Goal: Find specific page/section: Find specific page/section

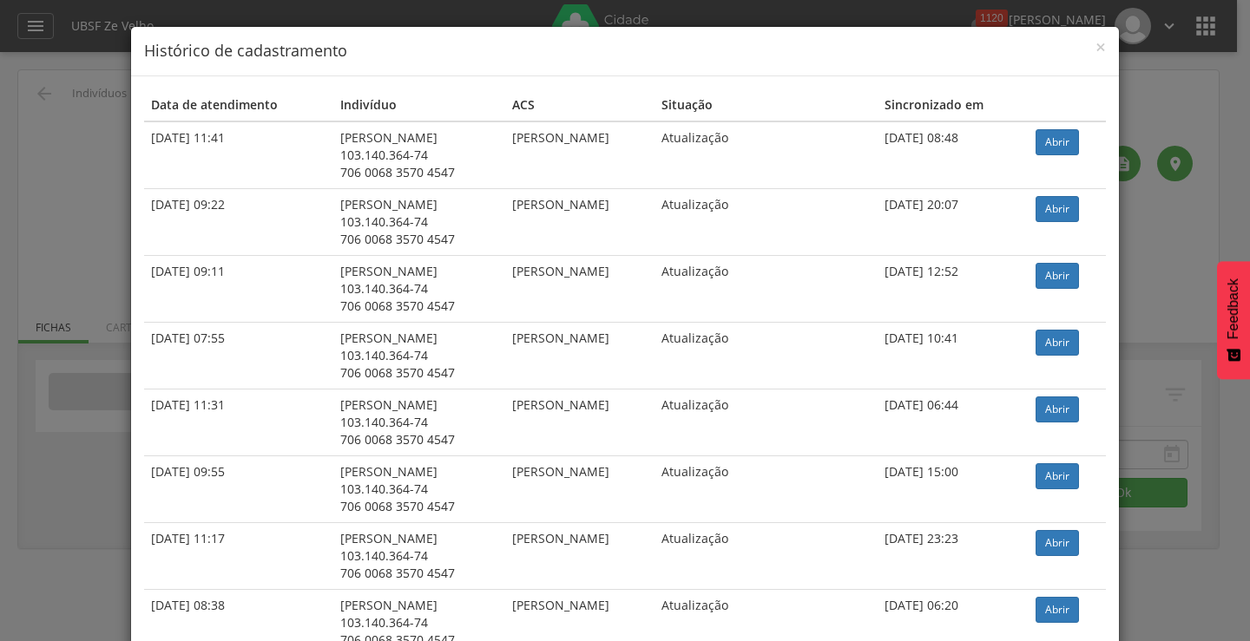
click at [1100, 50] on div "× Histórico de cadastramento" at bounding box center [625, 51] width 988 height 49
click at [1097, 50] on span "×" at bounding box center [1100, 47] width 10 height 24
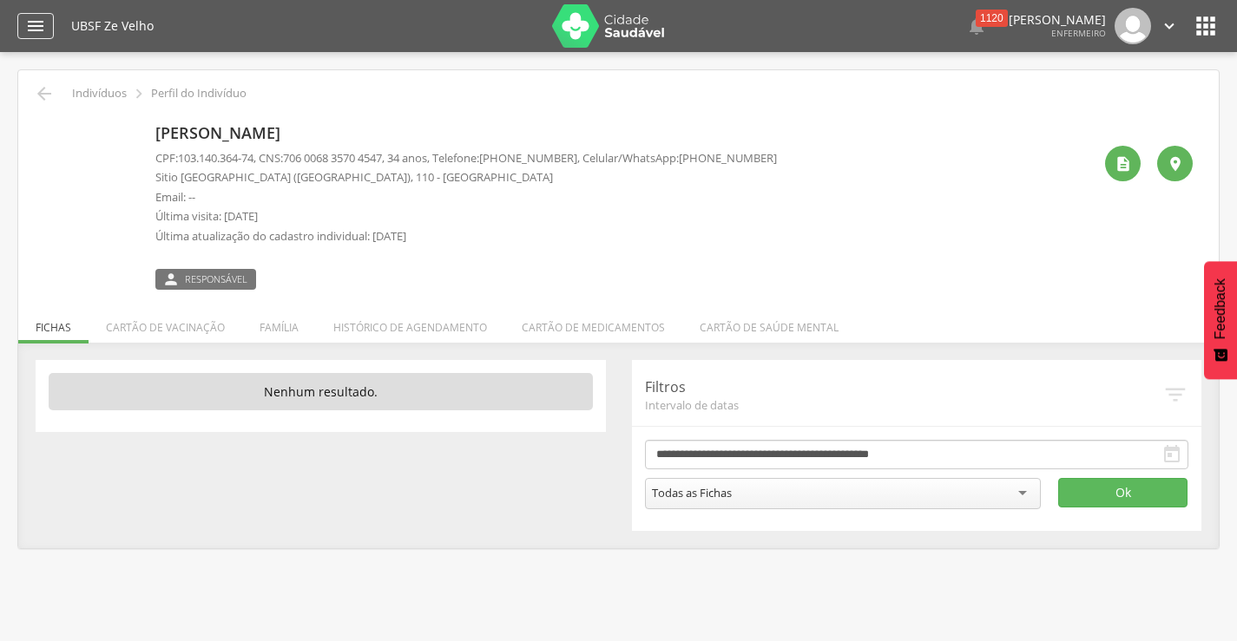
click at [26, 25] on icon "" at bounding box center [35, 26] width 21 height 21
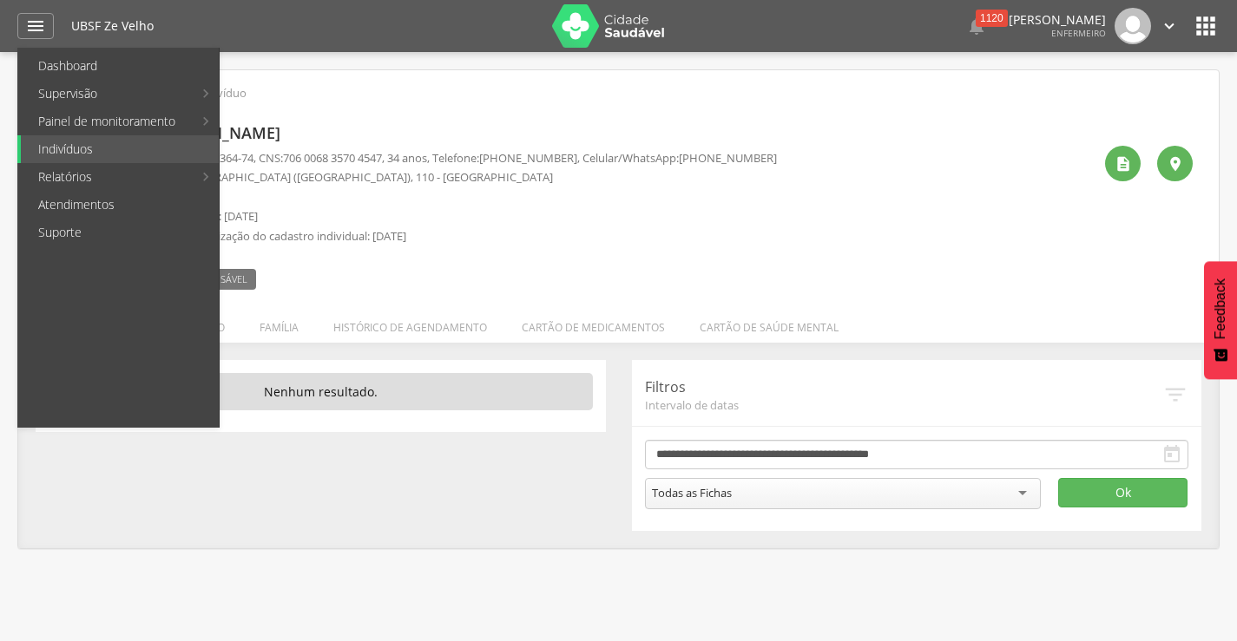
click at [489, 115] on div "[PERSON_NAME] CPF: 103.140.364-74 , CNS: [PHONE_NUMBER] , 34 anos, Telefone: [P…" at bounding box center [618, 197] width 1174 height 186
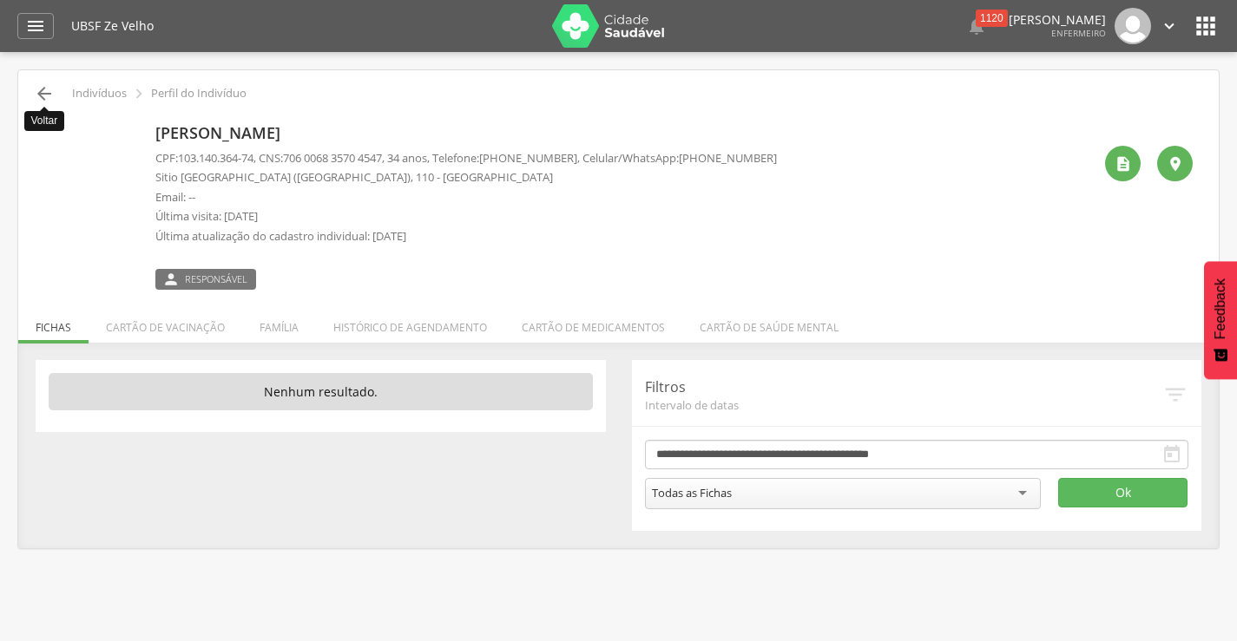
click at [51, 93] on icon "" at bounding box center [44, 93] width 21 height 21
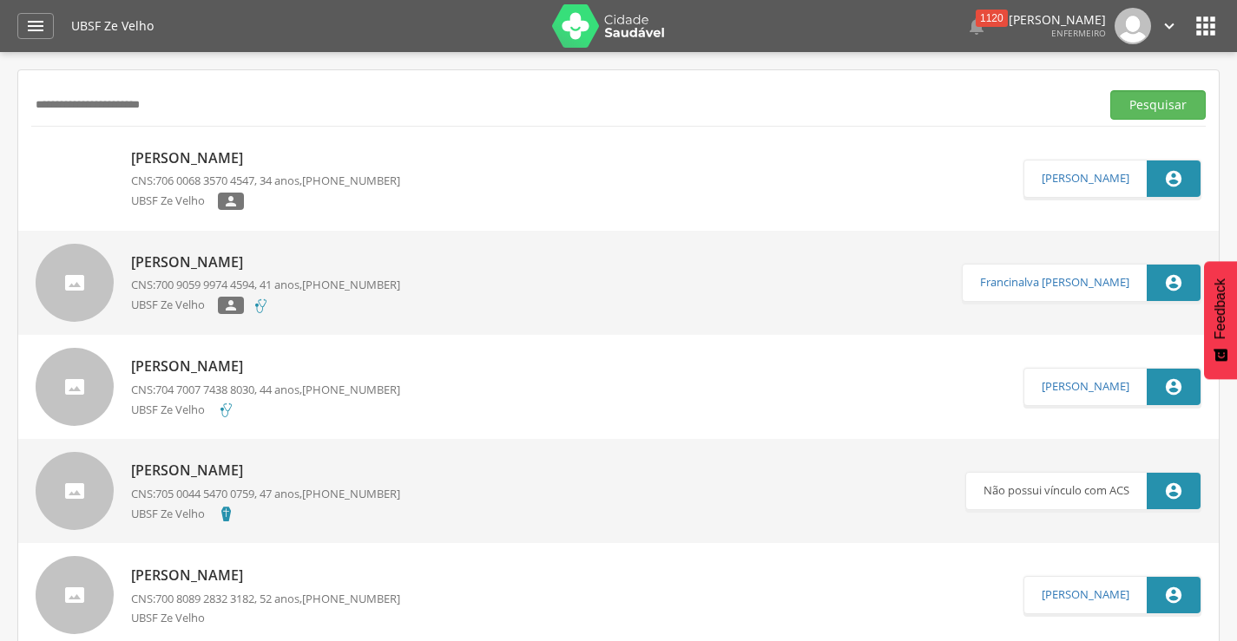
drag, startPoint x: 228, startPoint y: 111, endPoint x: 24, endPoint y: 102, distance: 204.2
type input "**********"
click at [1110, 90] on button "Pesquisar" at bounding box center [1157, 105] width 95 height 30
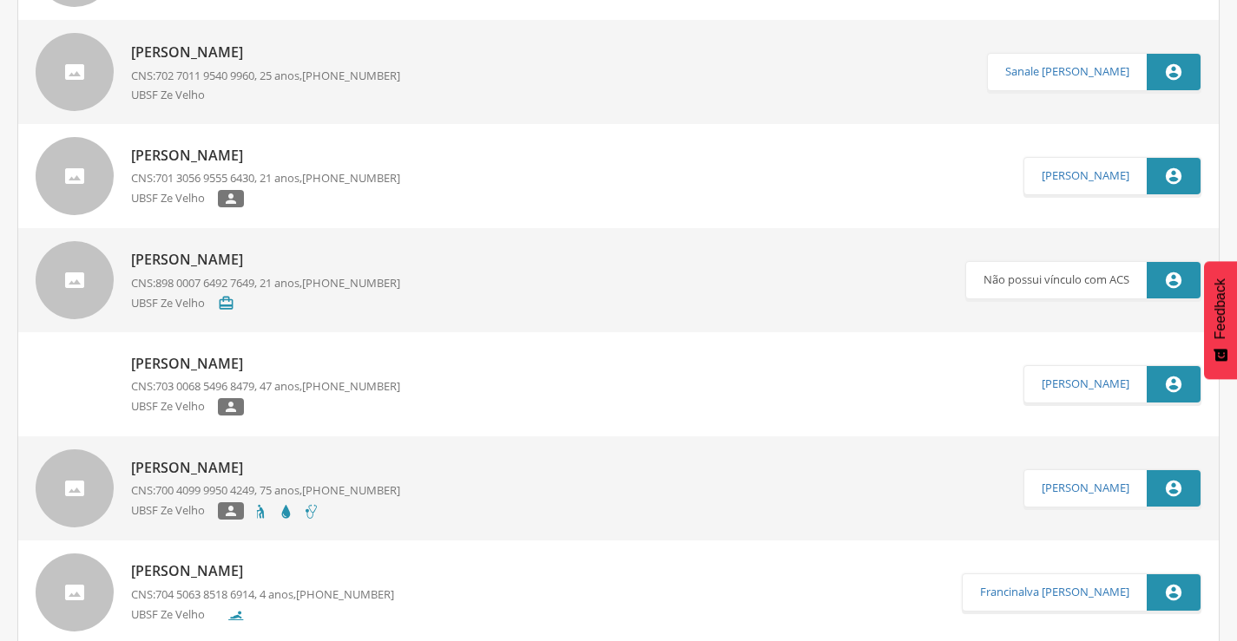
scroll to position [434, 0]
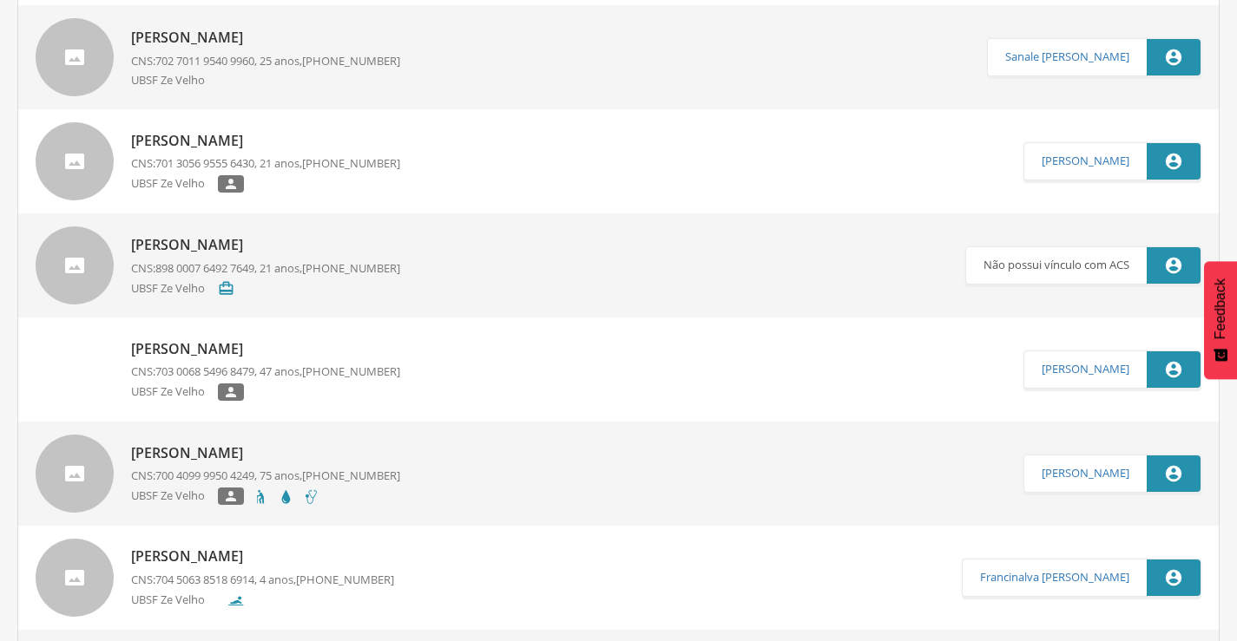
click at [192, 144] on p "[PERSON_NAME]" at bounding box center [265, 141] width 269 height 20
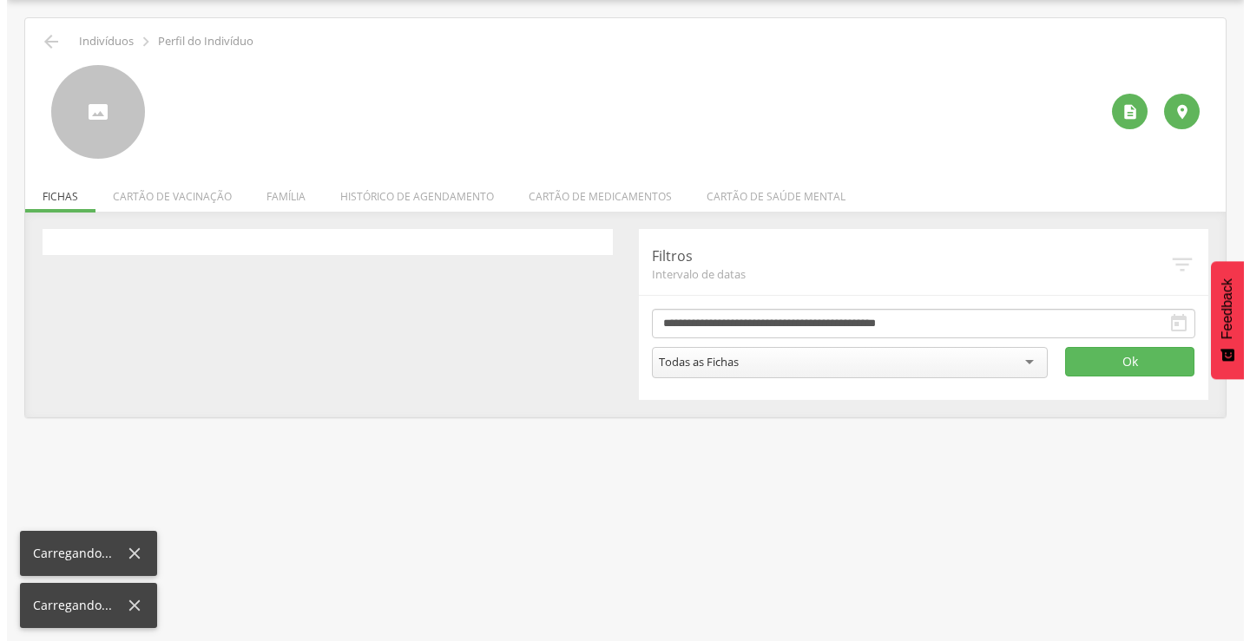
scroll to position [52, 0]
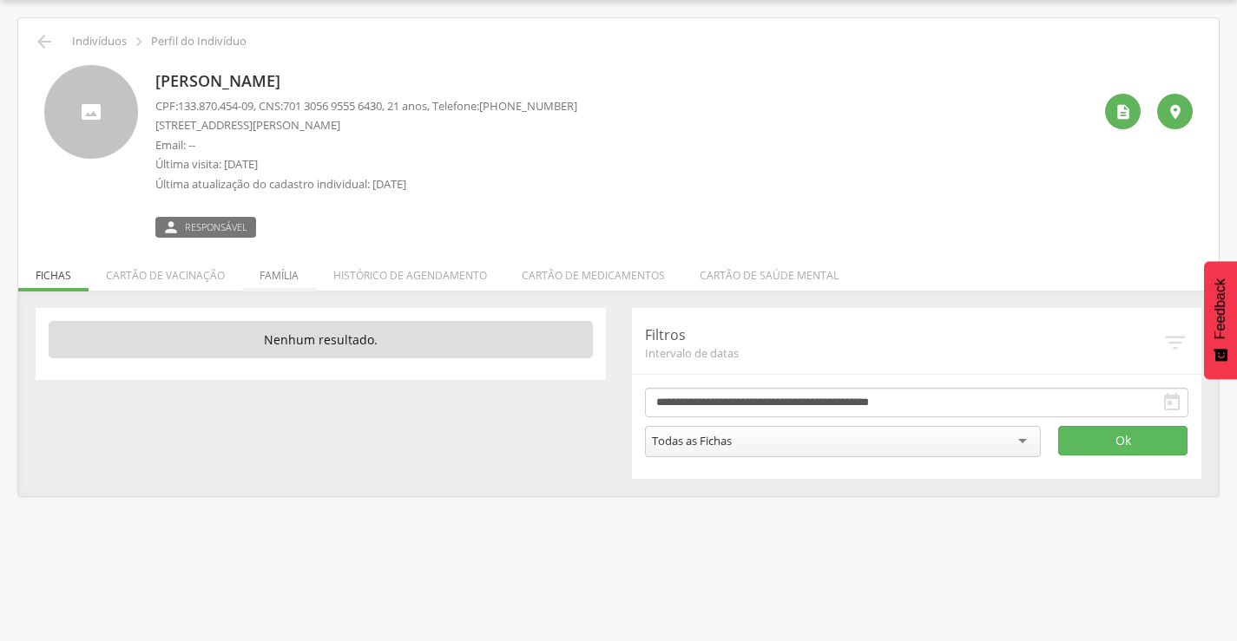
click at [283, 271] on li "Família" at bounding box center [279, 271] width 74 height 41
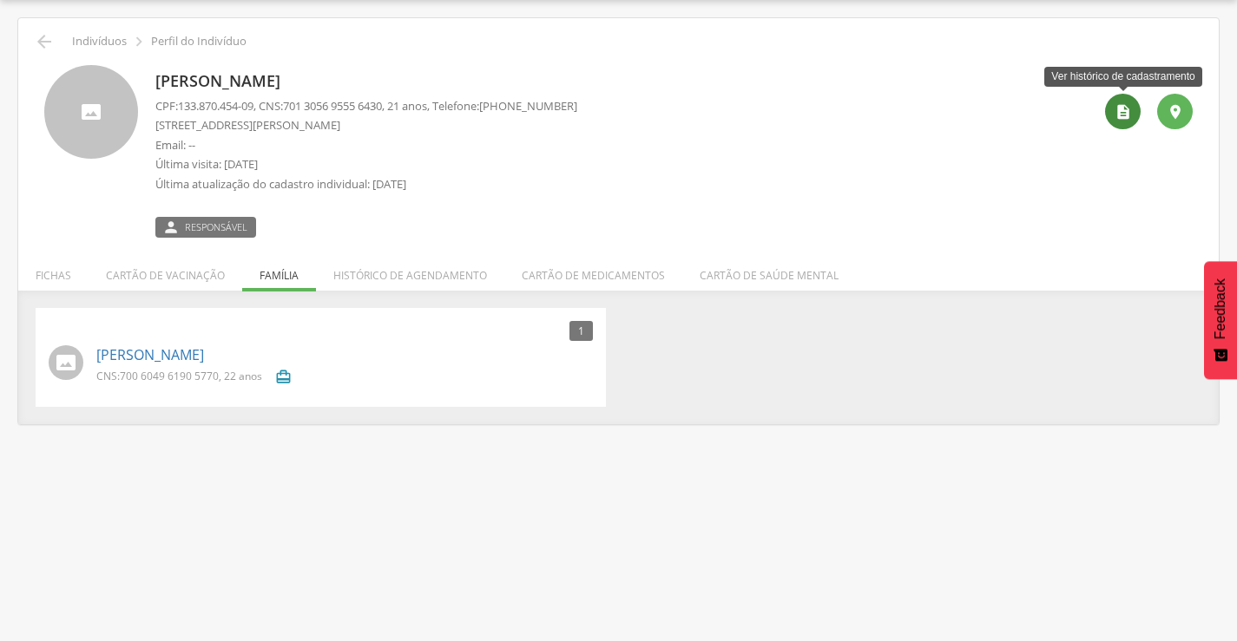
click at [1128, 114] on icon "" at bounding box center [1122, 111] width 17 height 17
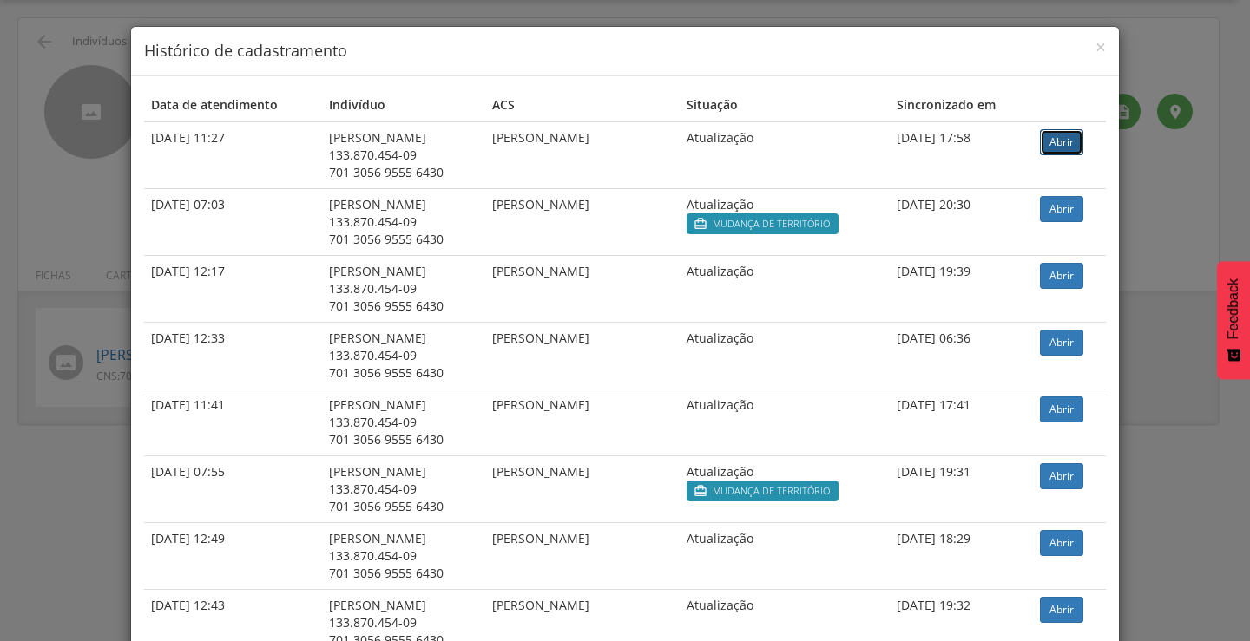
click at [1056, 139] on link "Abrir" at bounding box center [1061, 142] width 43 height 26
click at [1055, 147] on link "Abrir" at bounding box center [1061, 142] width 43 height 26
click at [577, 159] on td "[PERSON_NAME]" at bounding box center [582, 156] width 194 height 68
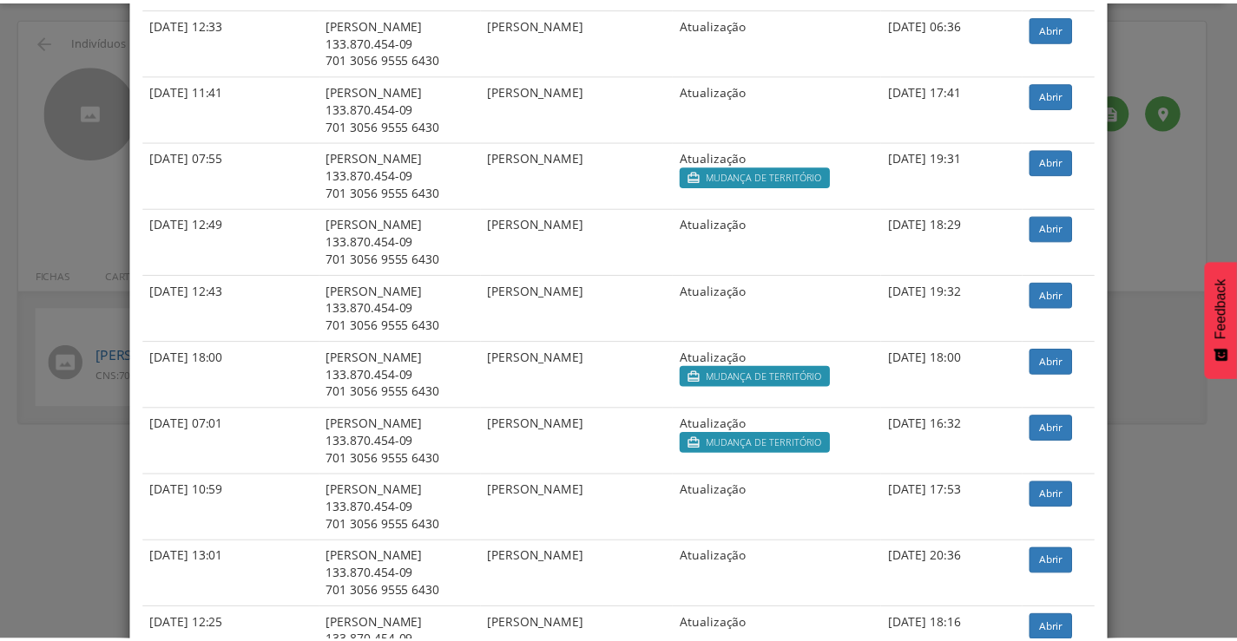
scroll to position [0, 0]
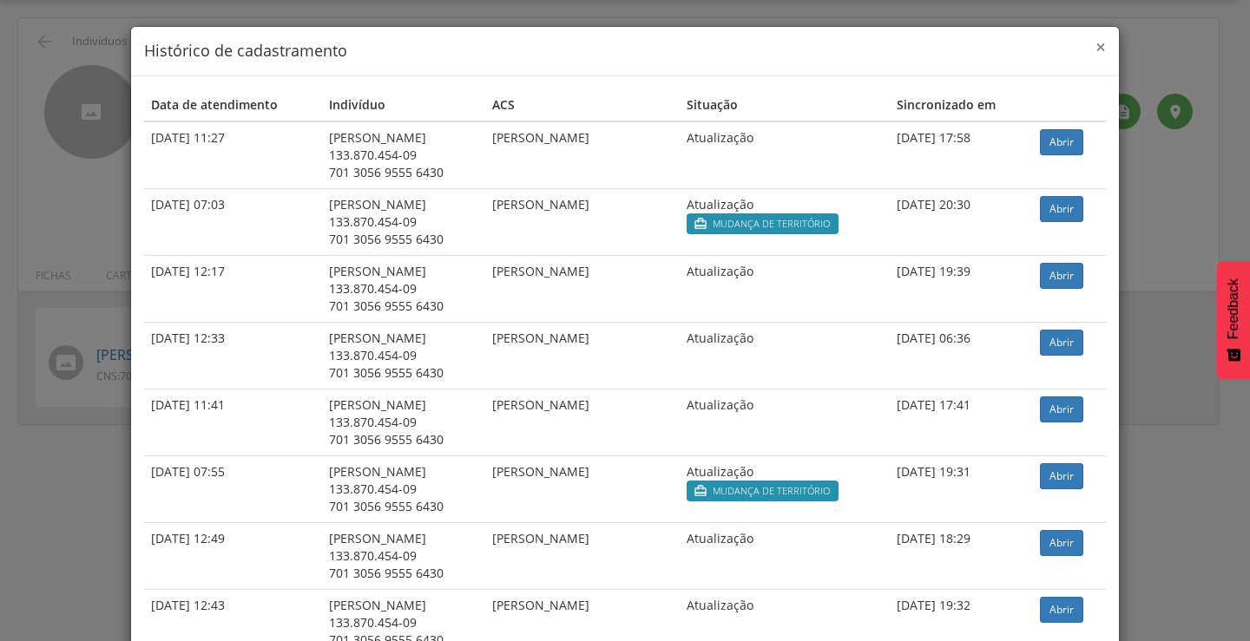
click at [1096, 43] on span "×" at bounding box center [1100, 47] width 10 height 24
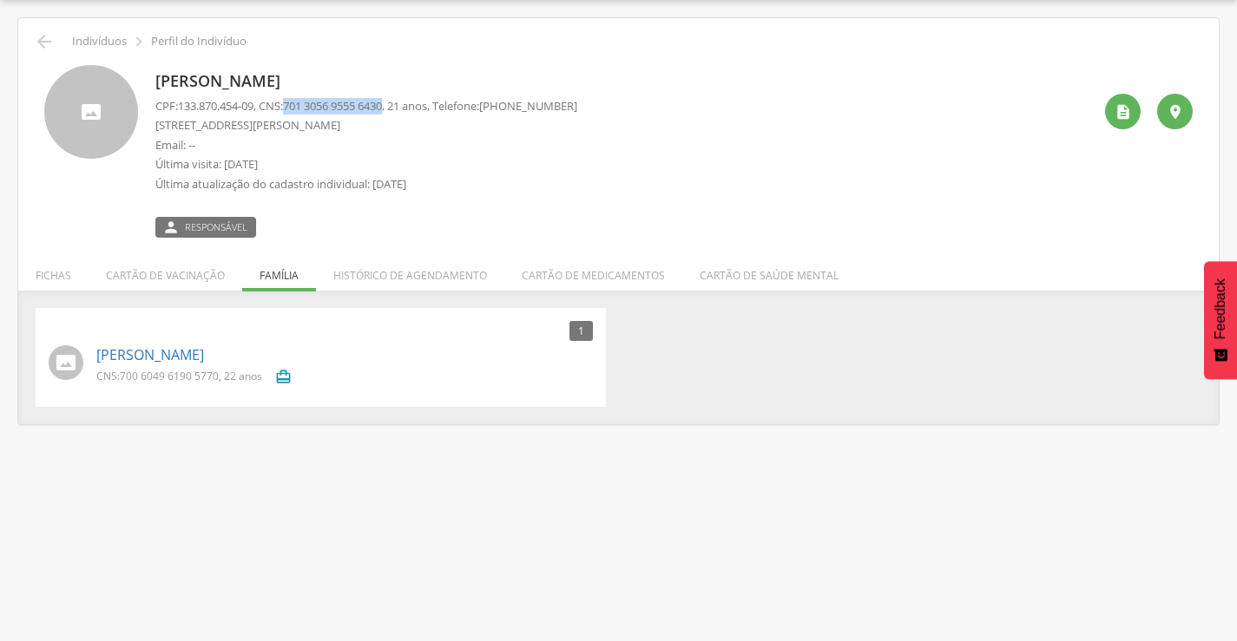
drag, startPoint x: 297, startPoint y: 107, endPoint x: 400, endPoint y: 104, distance: 103.3
click at [382, 104] on span "701 3056 9555 6430" at bounding box center [332, 106] width 99 height 16
